Goal: Transaction & Acquisition: Purchase product/service

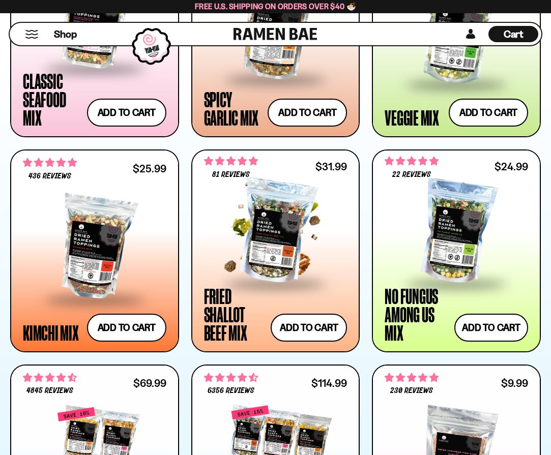
scroll to position [700, 0]
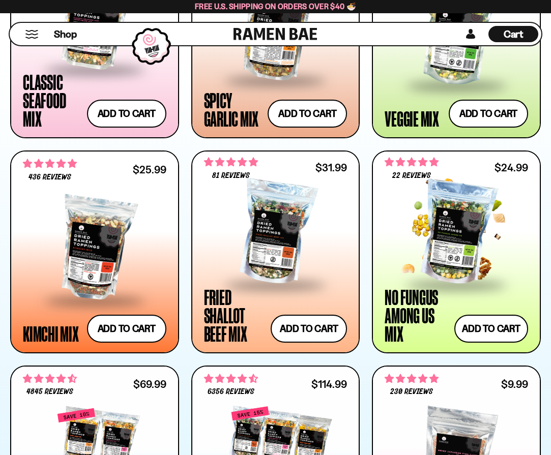
click at [452, 256] on div at bounding box center [456, 233] width 143 height 102
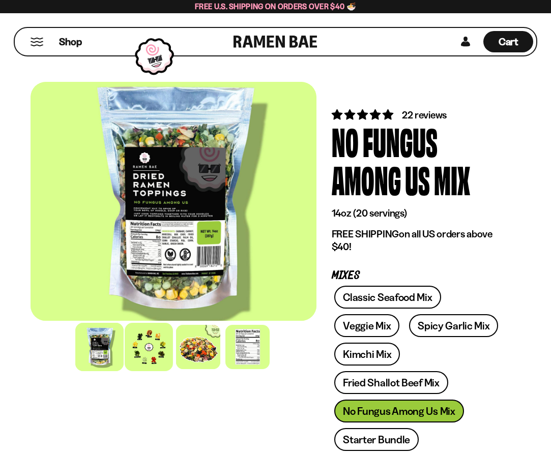
click at [163, 336] on div at bounding box center [149, 347] width 48 height 48
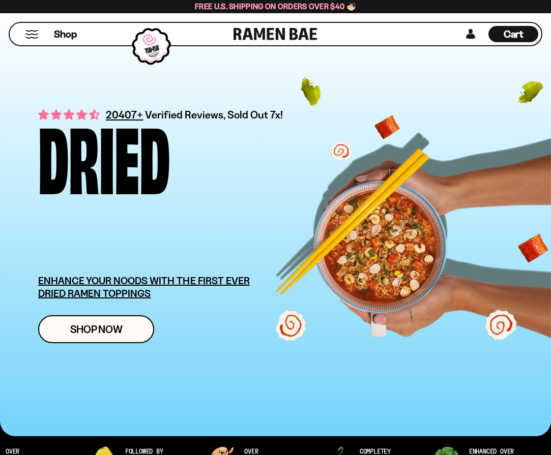
scroll to position [700, 0]
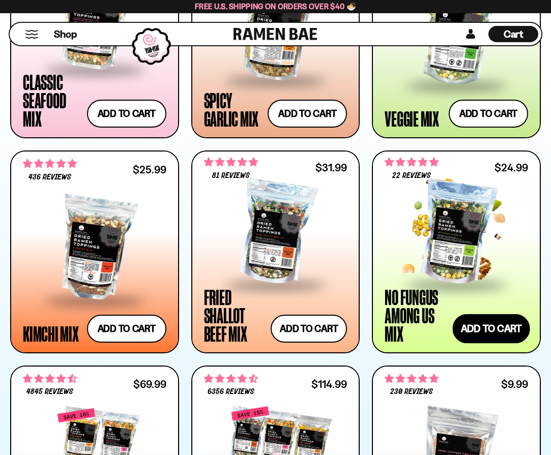
click at [476, 325] on button "Add to cart Add ― Regular price $24.99 Regular price Sale price $24.99 Unit pri…" at bounding box center [490, 329] width 77 height 30
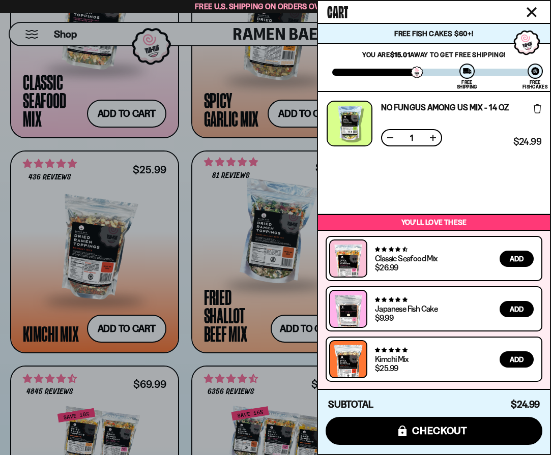
click at [181, 145] on div at bounding box center [275, 227] width 551 height 455
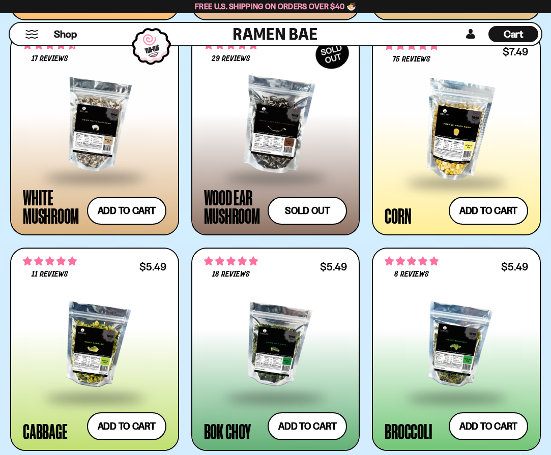
scroll to position [1896, 0]
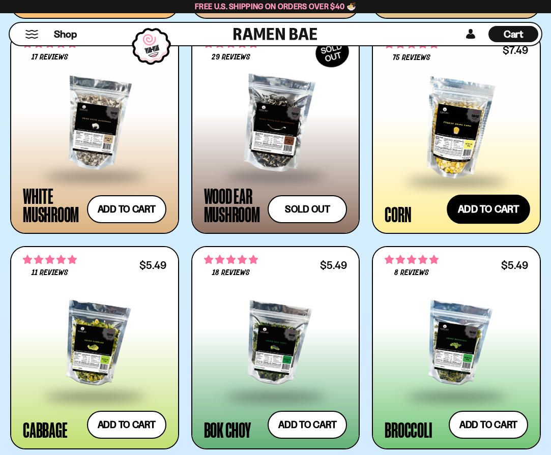
click at [473, 205] on button "Add to cart Add ― Regular price $7.49 Regular price Sale price $7.49 Unit price…" at bounding box center [488, 210] width 83 height 30
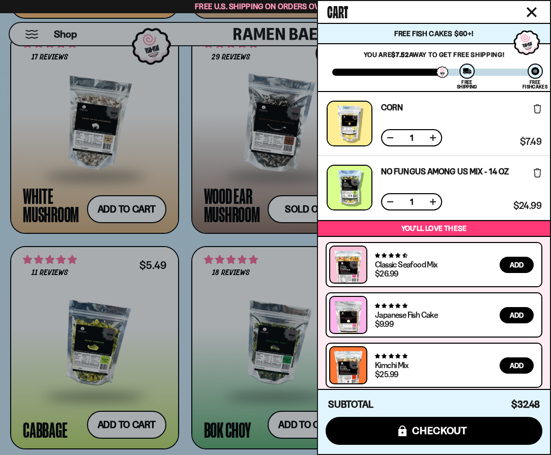
click at [183, 243] on div at bounding box center [275, 227] width 551 height 455
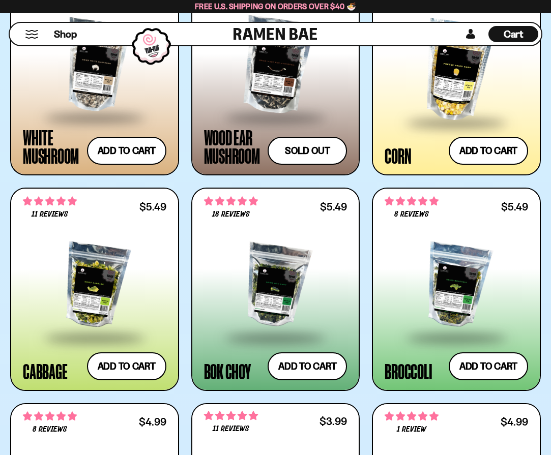
scroll to position [1960, 0]
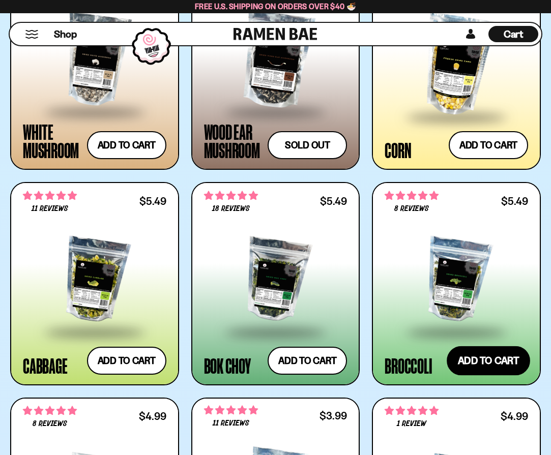
click at [478, 357] on button "Add to cart Add ― Regular price $5.49 Regular price Sale price $5.49 Unit price…" at bounding box center [488, 361] width 83 height 30
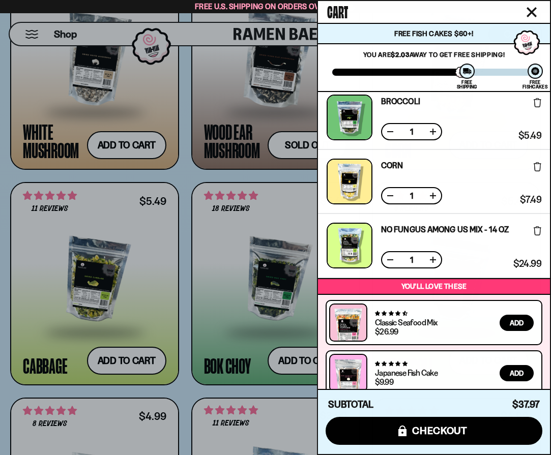
click at [186, 390] on div at bounding box center [275, 227] width 551 height 455
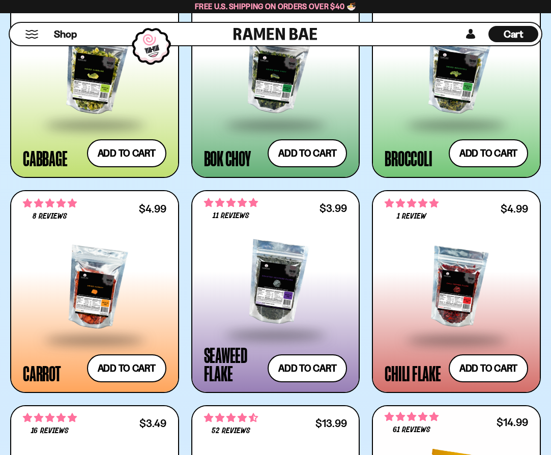
scroll to position [2175, 0]
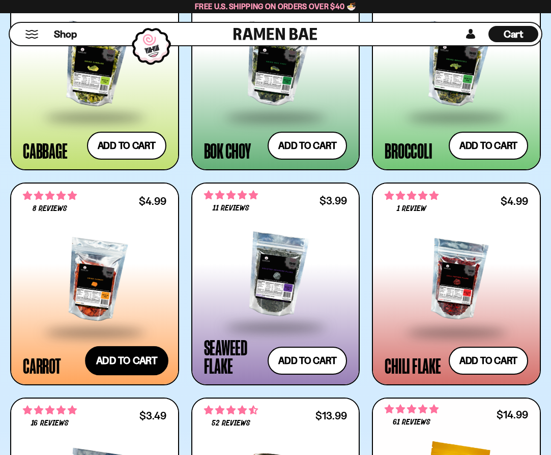
click at [137, 362] on button "Add to cart Add ― Regular price $4.99 Regular price Sale price $4.99 Unit price…" at bounding box center [126, 361] width 83 height 30
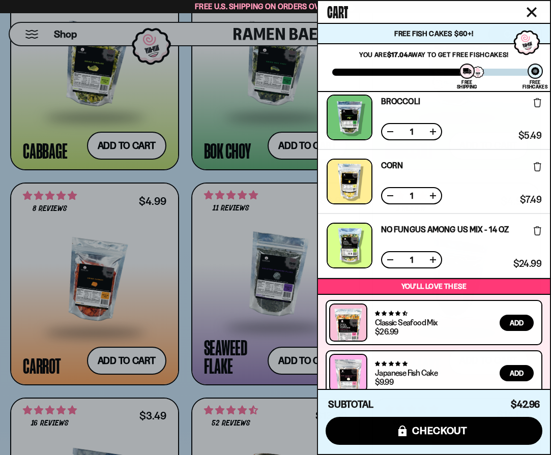
click at [188, 390] on div at bounding box center [275, 227] width 551 height 455
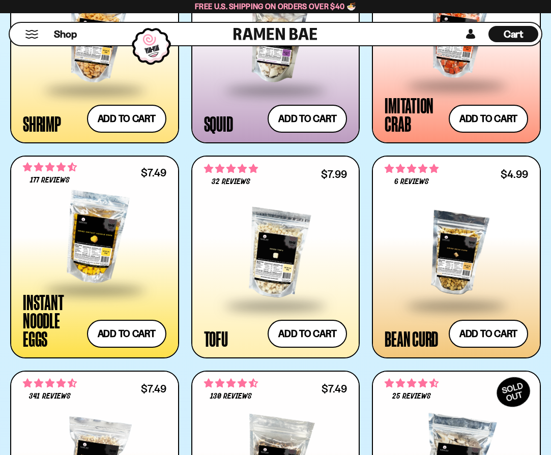
scroll to position [1328, 0]
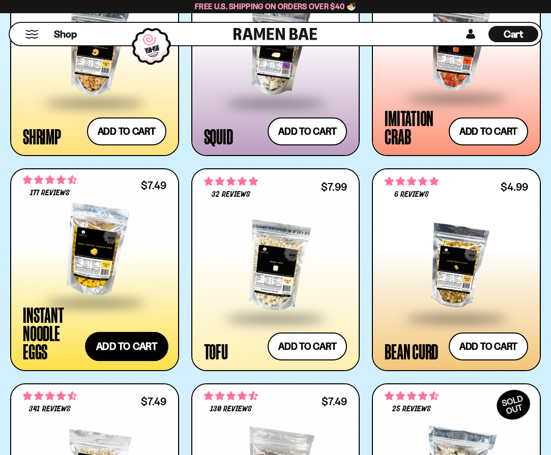
click at [144, 348] on button "Add to cart Add ― Regular price $7.49 Regular price Sale price $7.49 Unit price…" at bounding box center [126, 347] width 83 height 30
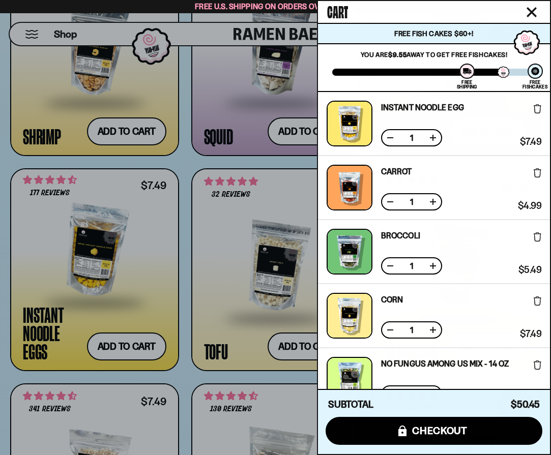
click at [186, 160] on div at bounding box center [275, 227] width 551 height 455
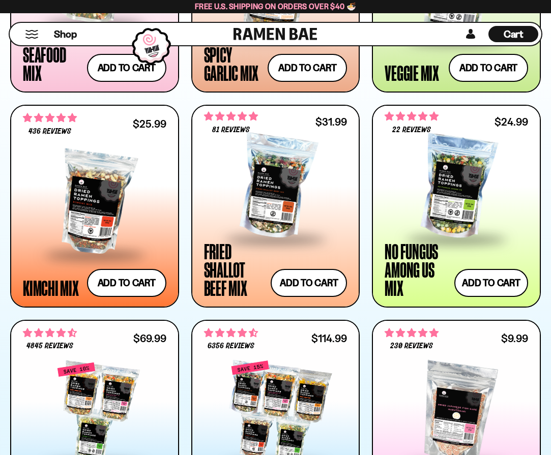
scroll to position [715, 0]
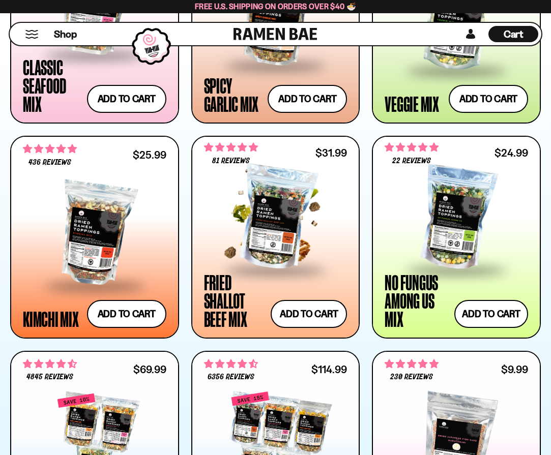
click at [267, 217] on div at bounding box center [275, 218] width 143 height 102
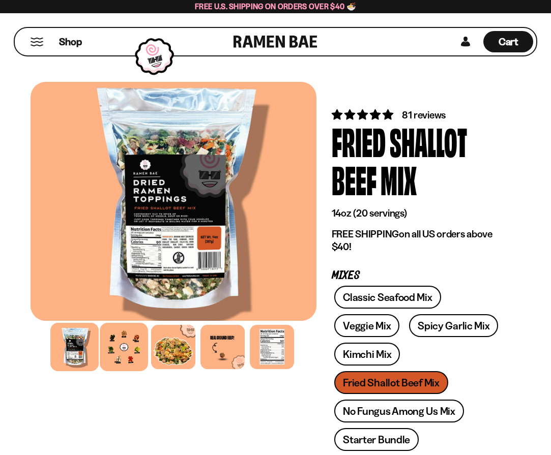
click at [122, 344] on div at bounding box center [124, 347] width 48 height 48
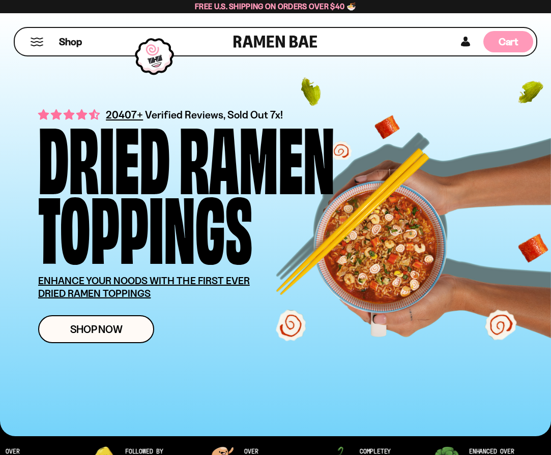
click at [507, 41] on span "Cart" at bounding box center [509, 42] width 20 height 12
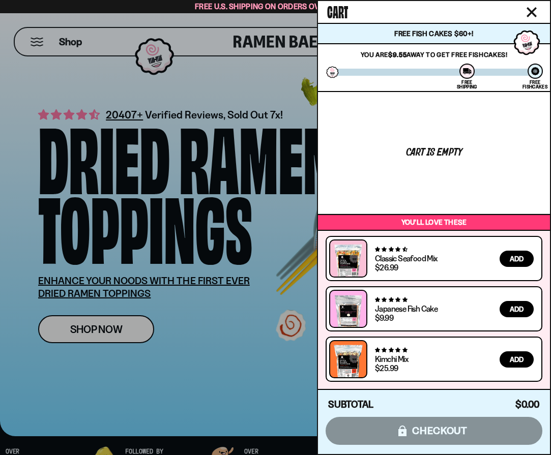
click at [278, 93] on div at bounding box center [275, 227] width 551 height 455
